Goal: Task Accomplishment & Management: Use online tool/utility

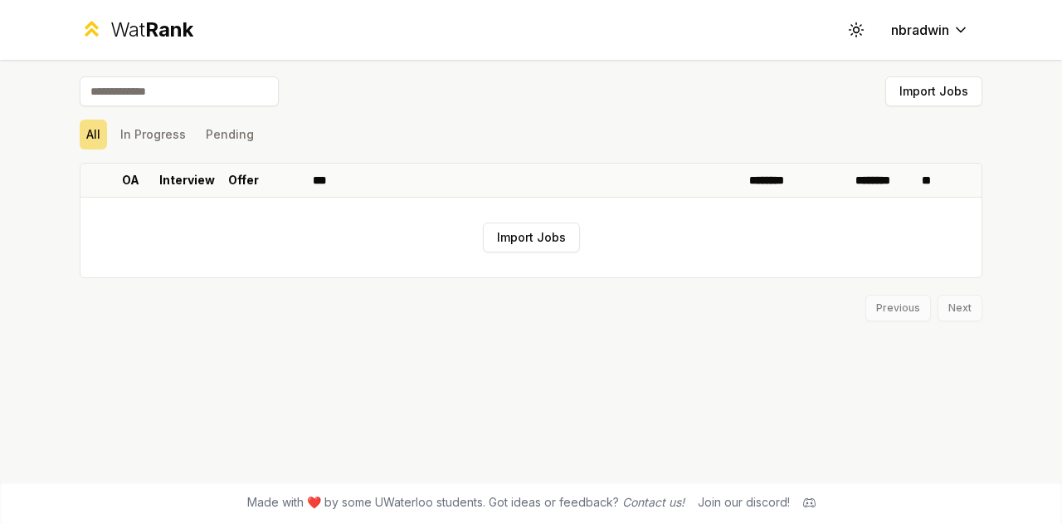
click at [164, 102] on input at bounding box center [179, 91] width 199 height 30
type input "*"
click at [149, 139] on button "In Progress" at bounding box center [153, 134] width 79 height 30
click at [98, 137] on button "All" at bounding box center [93, 134] width 27 height 30
click at [931, 97] on button "Import Jobs" at bounding box center [933, 91] width 97 height 30
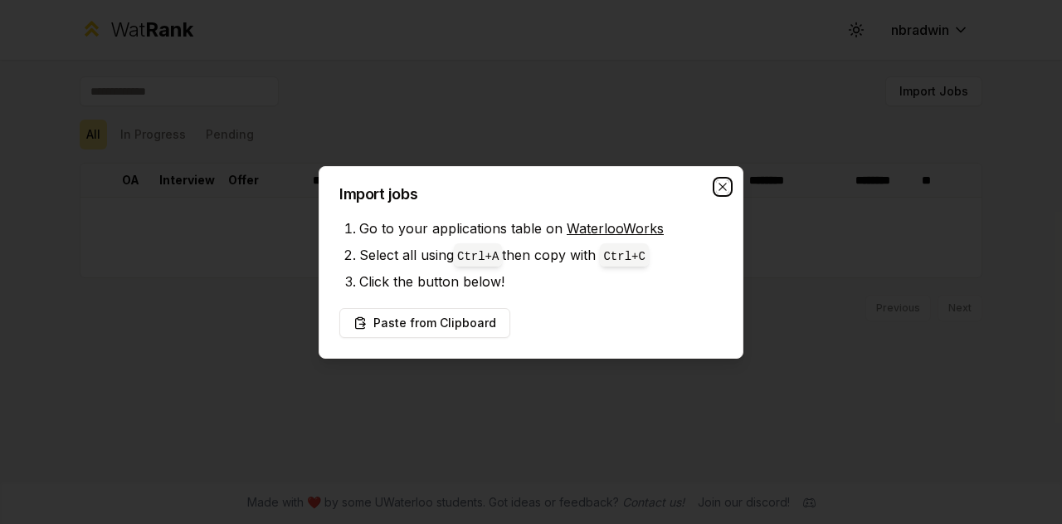
click at [727, 191] on icon "button" at bounding box center [722, 186] width 13 height 13
